Goal: Task Accomplishment & Management: Use online tool/utility

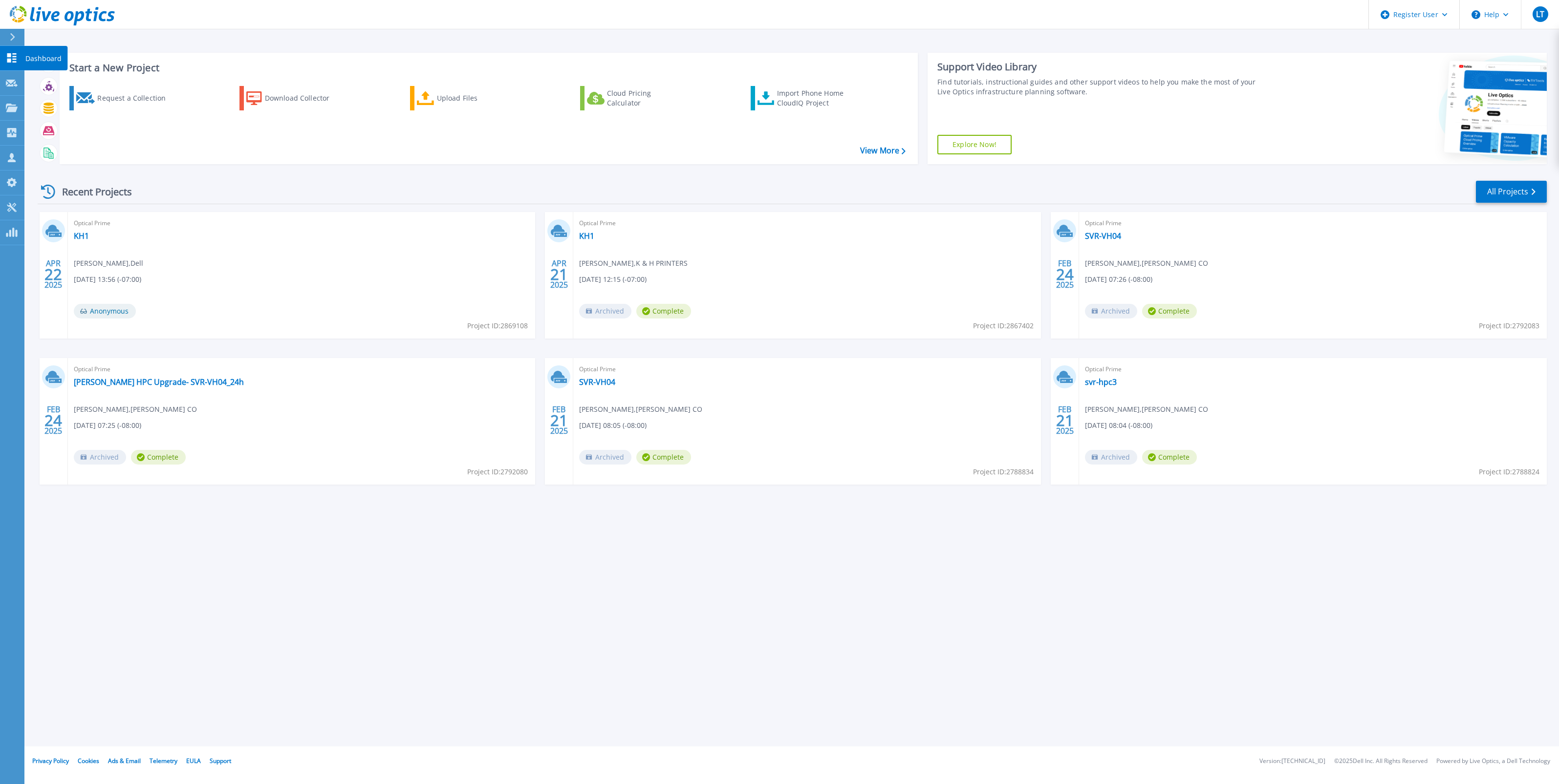
click at [34, 56] on p "Dashboard" at bounding box center [43, 59] width 36 height 25
click at [11, 35] on icon at bounding box center [13, 37] width 6 height 8
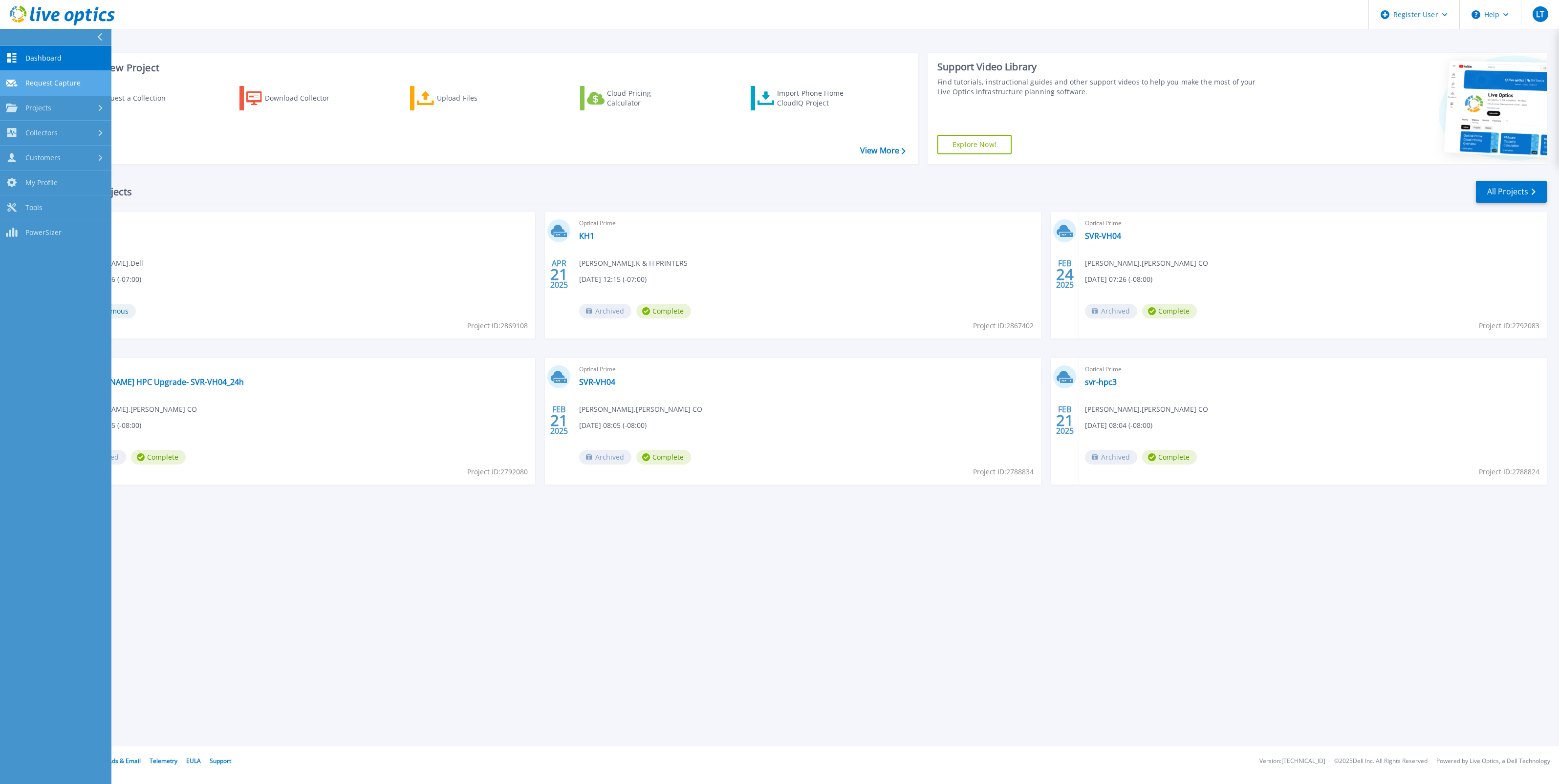
click at [57, 76] on link "Request Capture Request Capture" at bounding box center [56, 83] width 112 height 25
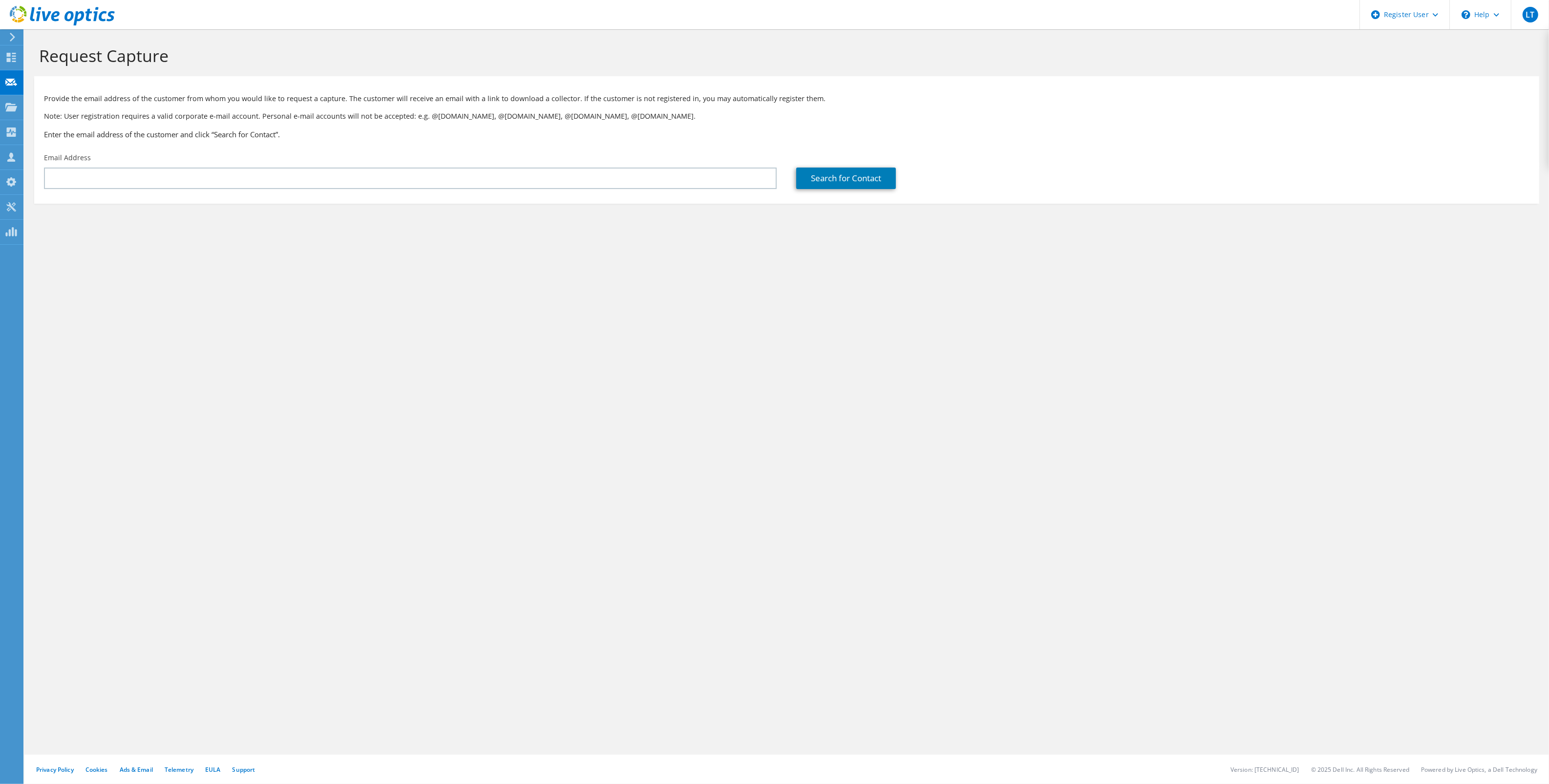
click at [12, 37] on icon at bounding box center [12, 37] width 7 height 8
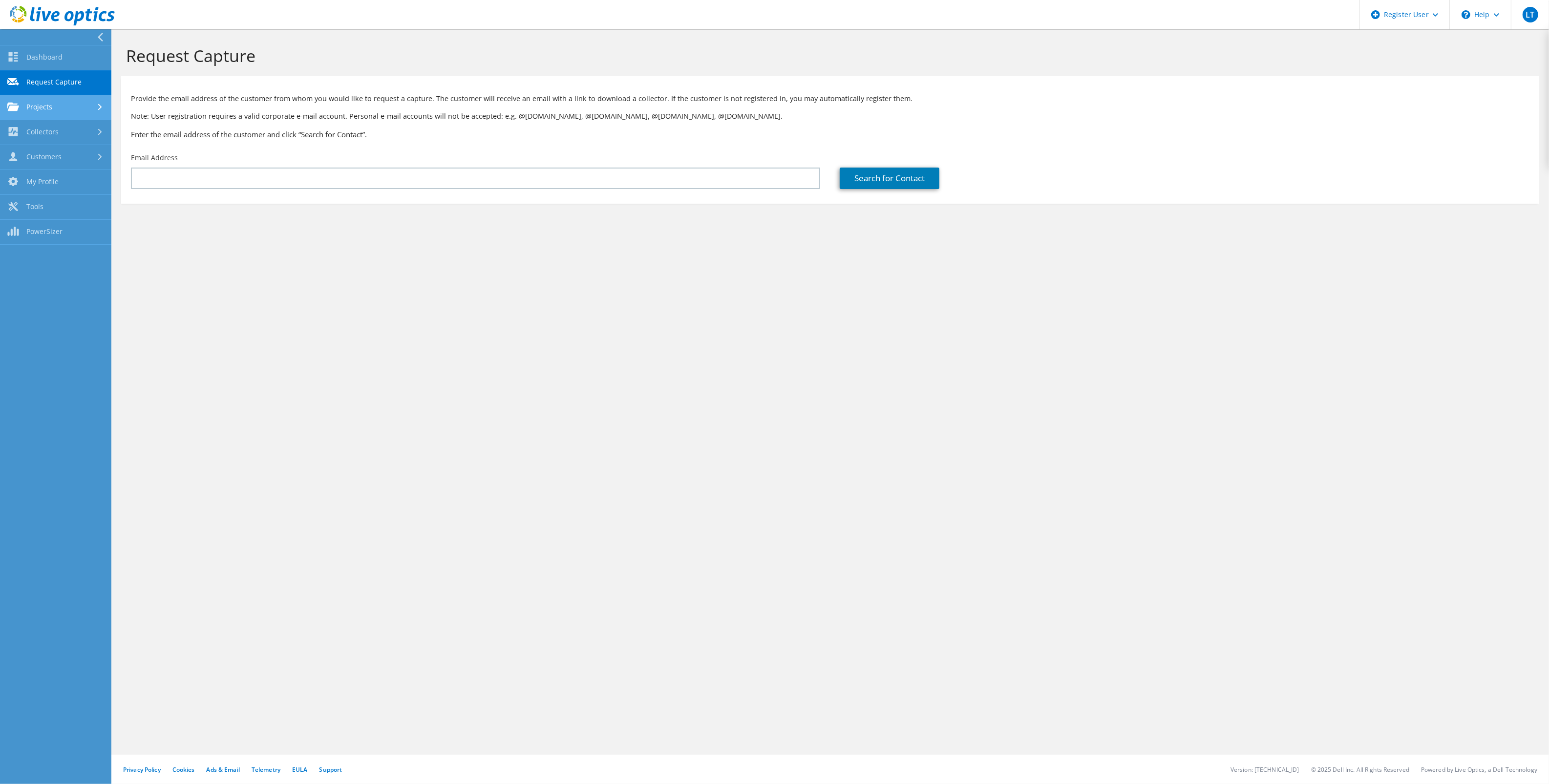
click at [52, 110] on link "Projects" at bounding box center [56, 107] width 111 height 25
click at [56, 128] on link "Search Projects" at bounding box center [56, 132] width 111 height 25
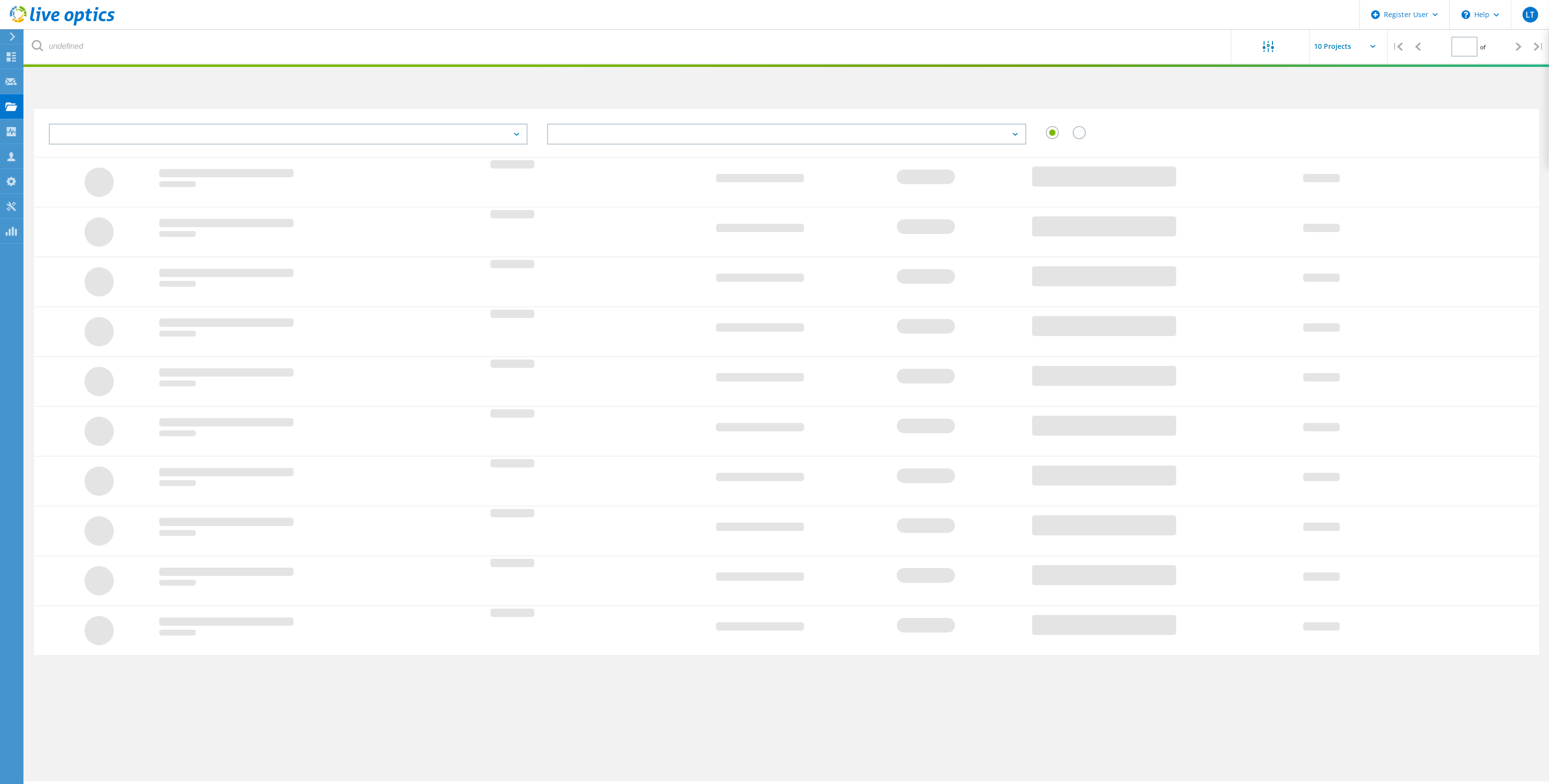
type input "1"
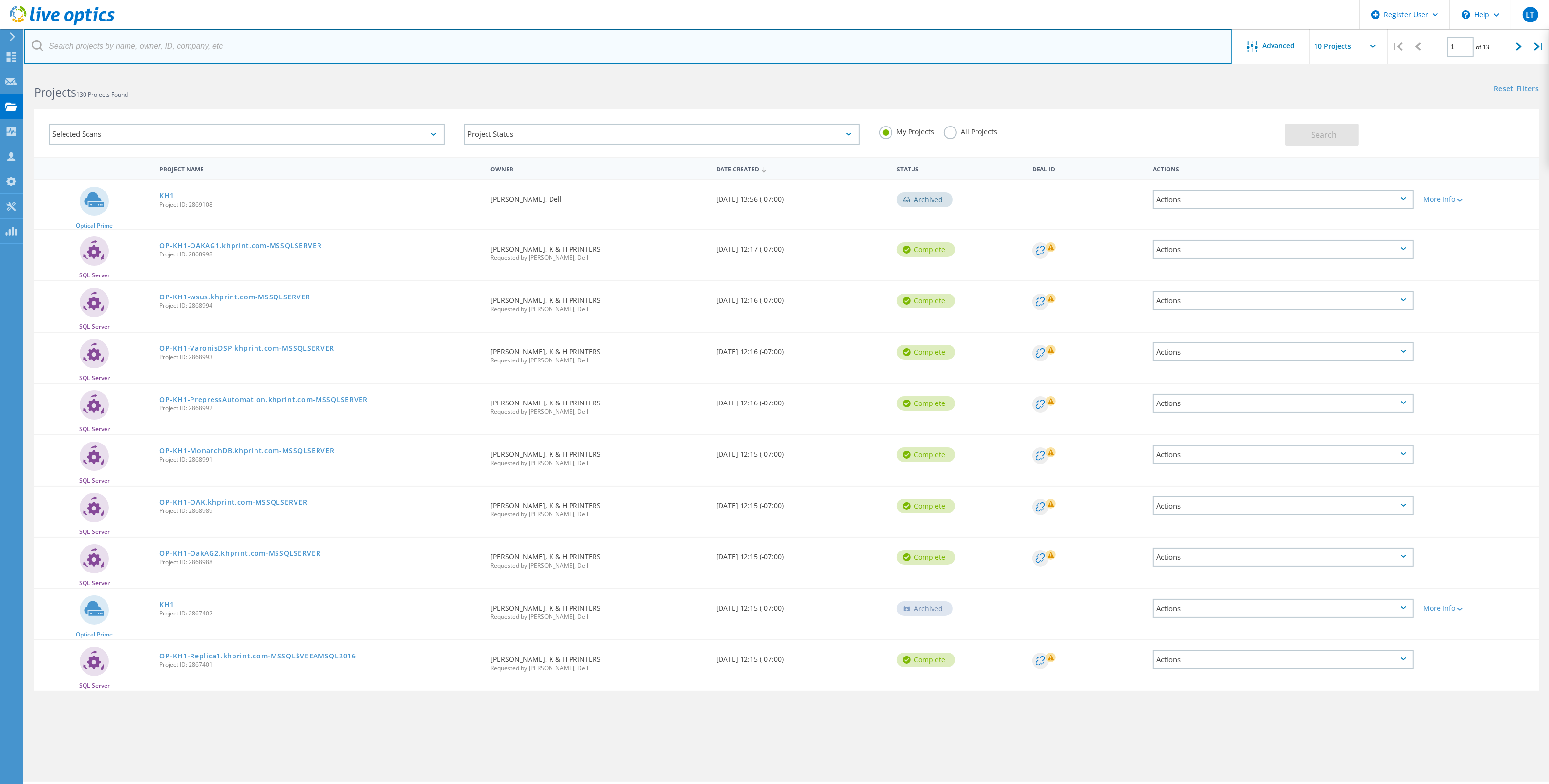
click at [224, 47] on input "text" at bounding box center [628, 47] width 1207 height 34
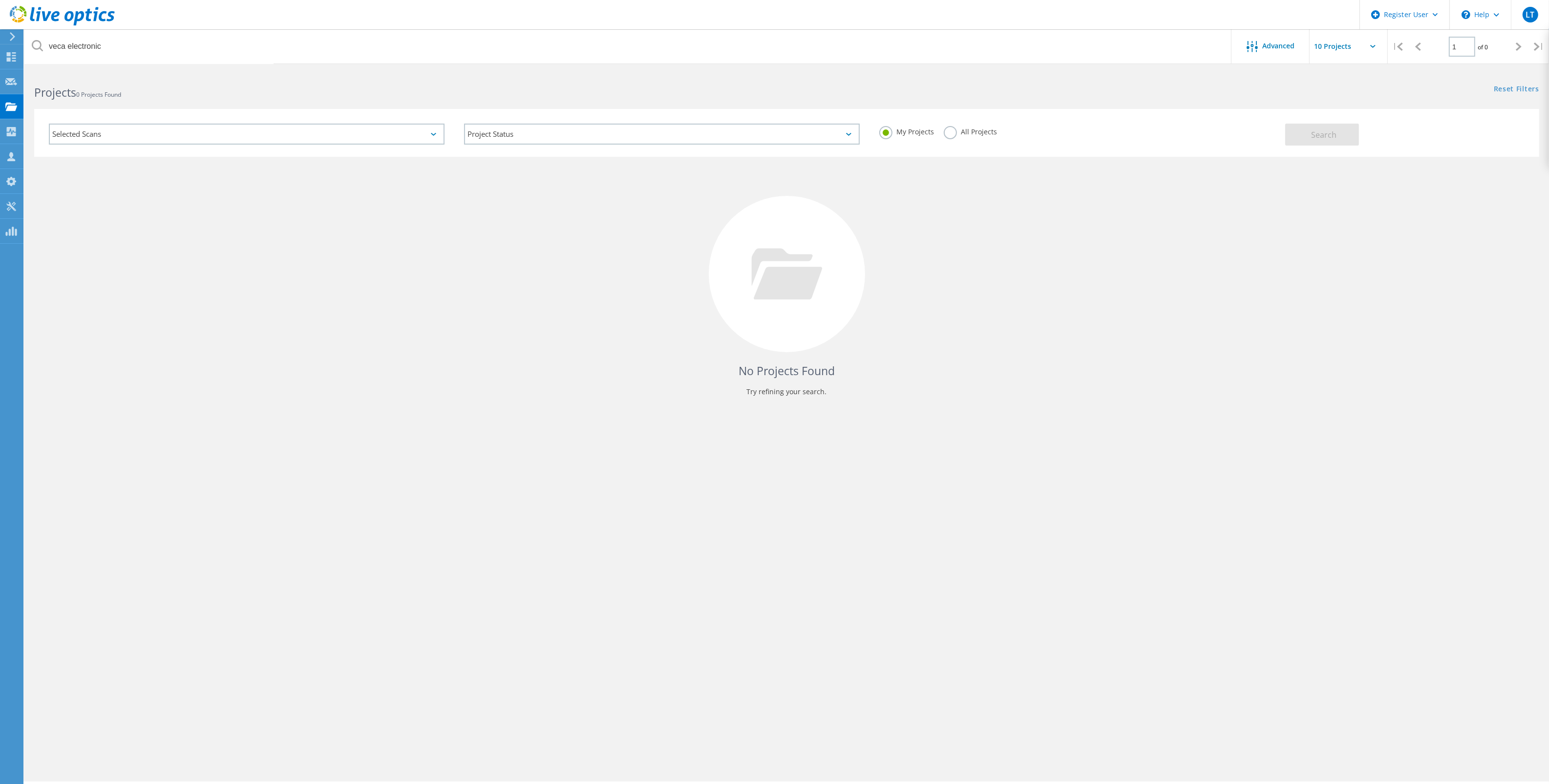
click at [368, 135] on div "Selected Scans" at bounding box center [246, 134] width 396 height 21
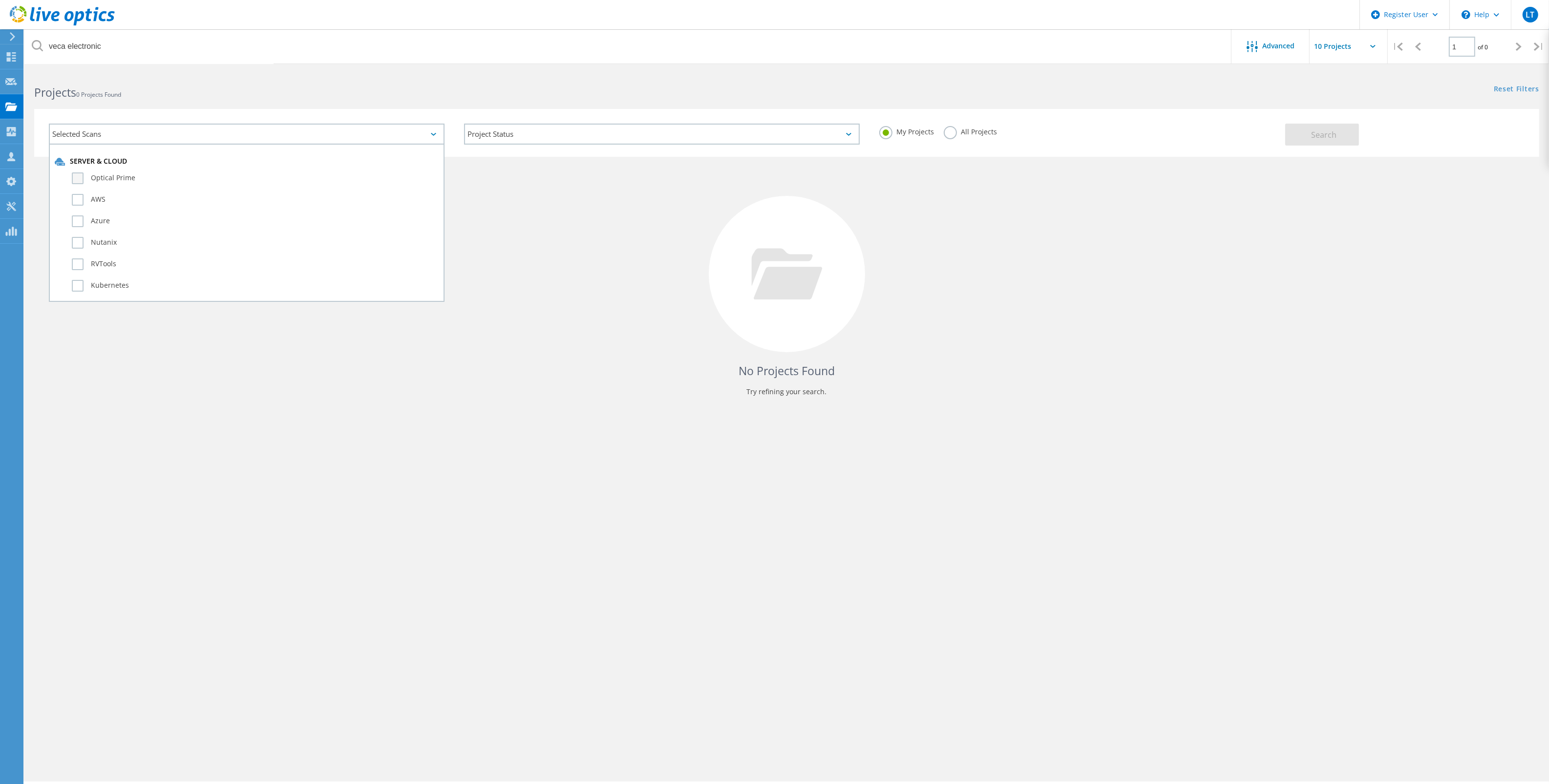
click at [325, 176] on label "Optical Prime" at bounding box center [255, 178] width 367 height 12
click at [0, 0] on input "Optical Prime" at bounding box center [0, 0] width 0 height 0
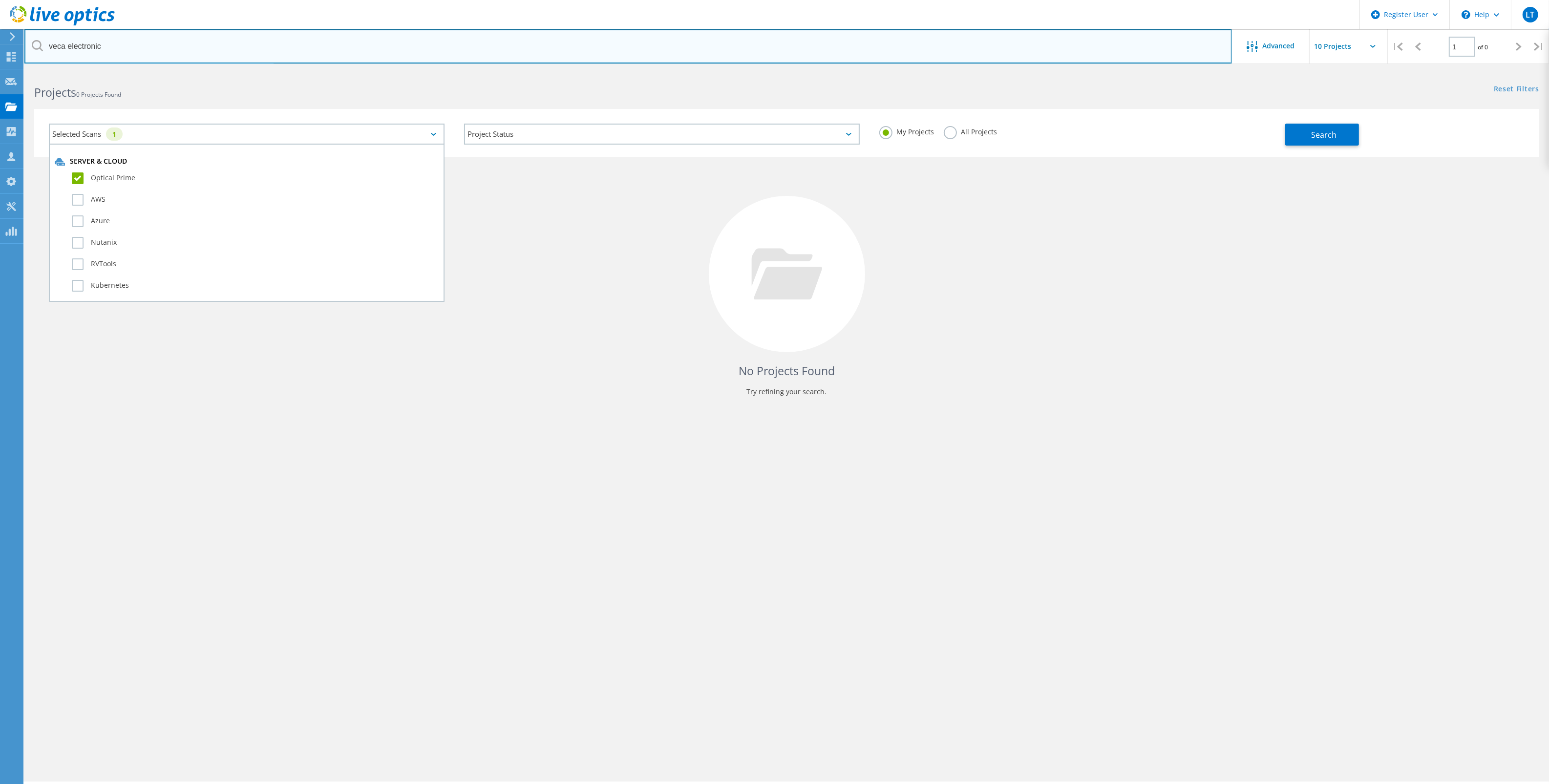
click at [304, 40] on input "veca electronic" at bounding box center [628, 47] width 1207 height 34
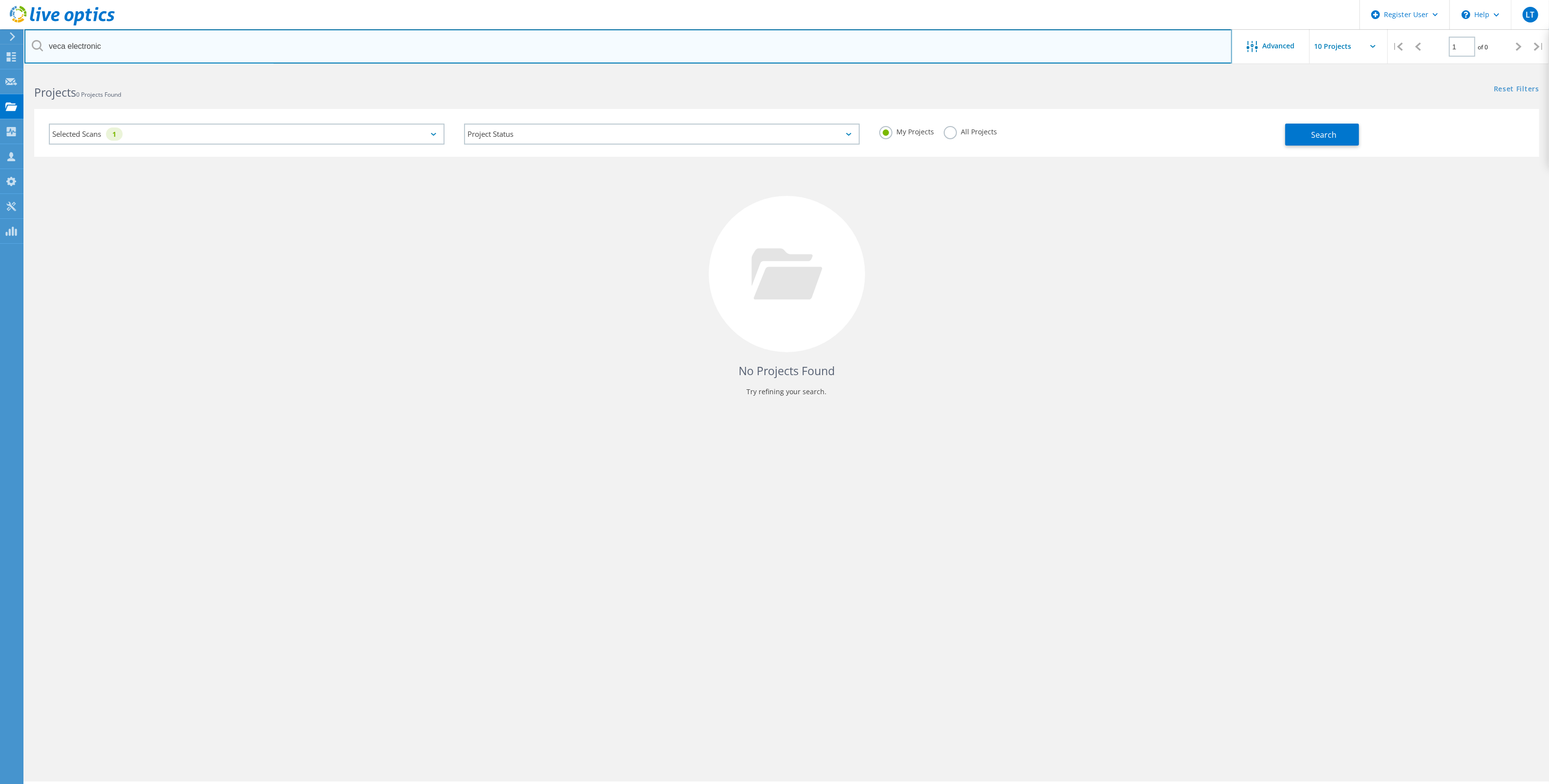
click at [304, 40] on input "veca electronic" at bounding box center [628, 47] width 1207 height 34
click at [307, 35] on input "veca electronic" at bounding box center [628, 47] width 1207 height 34
type input "m"
